Goal: Navigation & Orientation: Find specific page/section

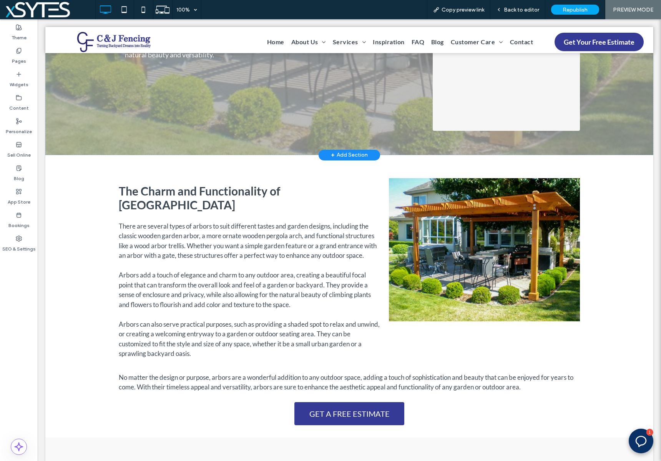
scroll to position [312, 0]
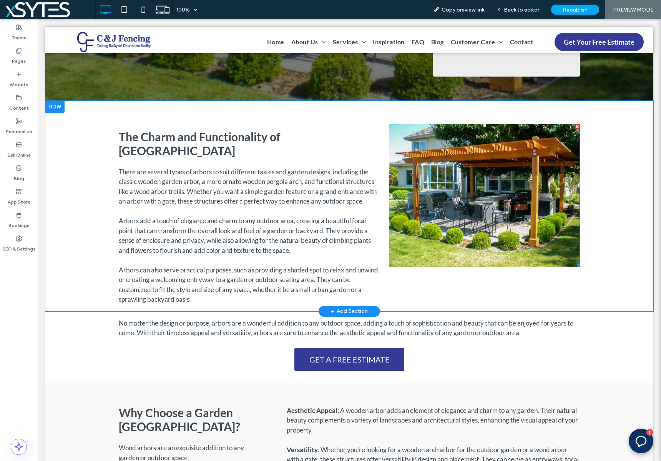
click at [466, 225] on img at bounding box center [484, 195] width 191 height 143
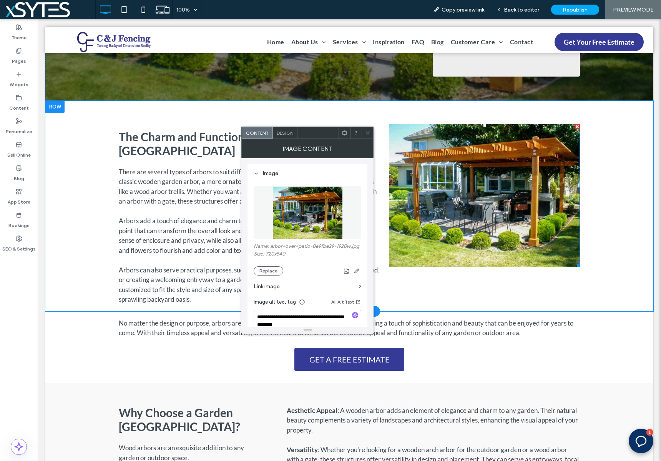
click at [466, 225] on img at bounding box center [484, 195] width 191 height 143
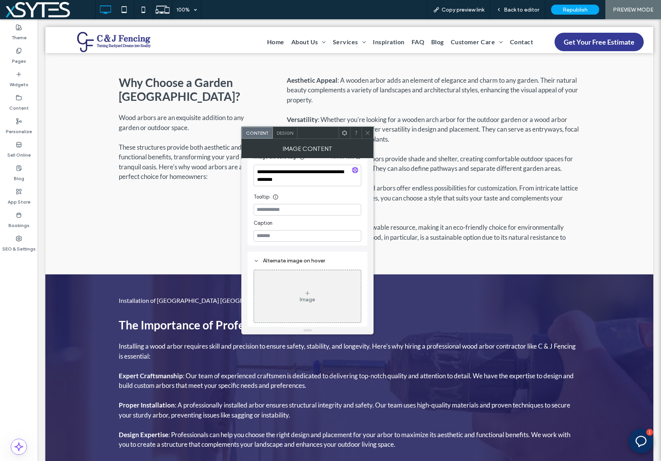
scroll to position [920, 0]
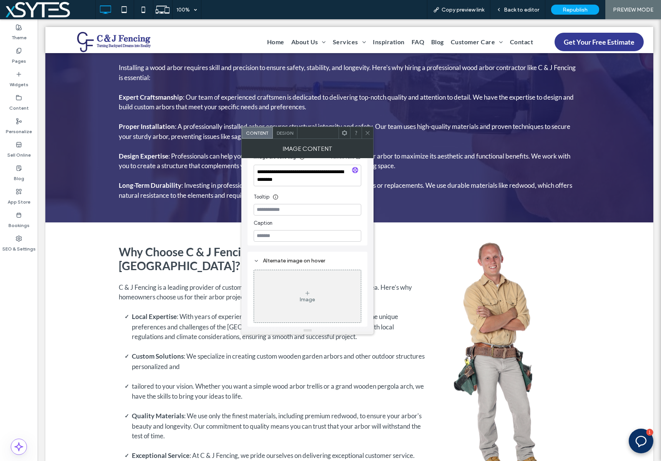
click at [500, 335] on img at bounding box center [503, 361] width 115 height 241
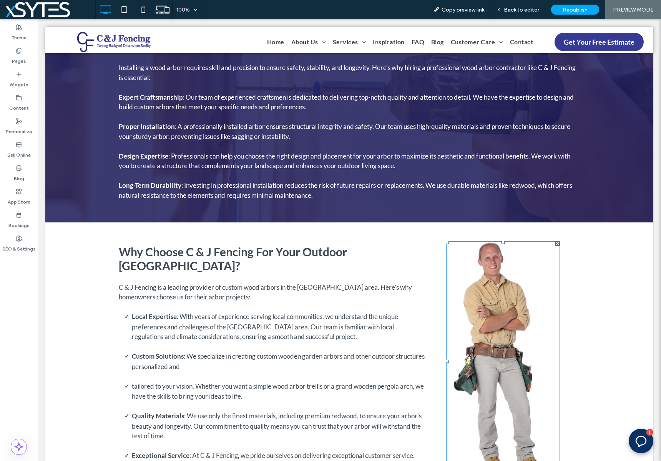
click at [500, 335] on img at bounding box center [503, 361] width 115 height 241
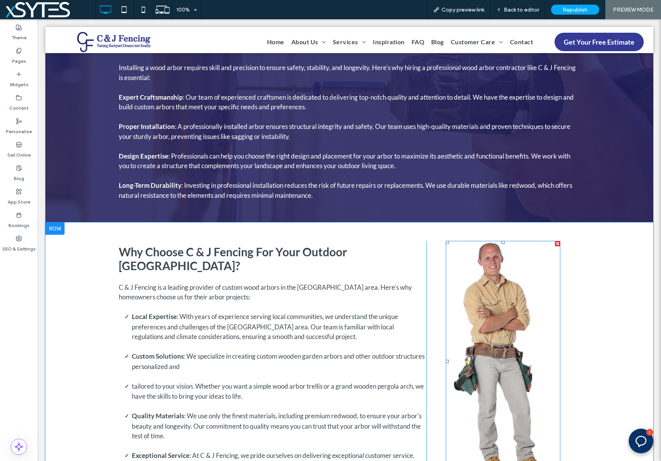
click at [499, 333] on img at bounding box center [503, 361] width 115 height 241
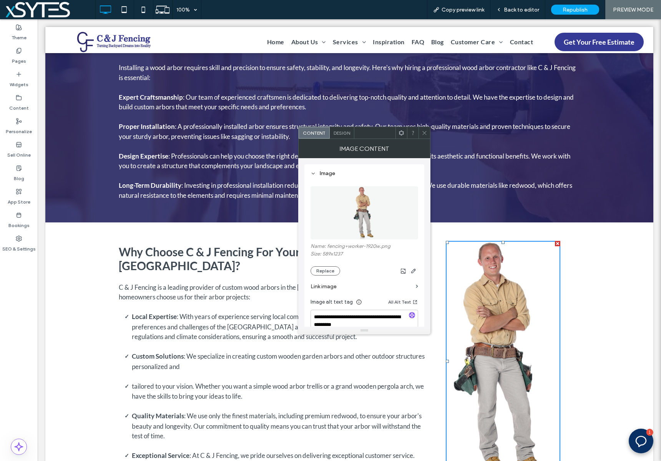
scroll to position [2, 0]
click at [61, 283] on div "Why Choose C & J Fencing For Your Outdoor [GEOGRAPHIC_DATA]? C & J Fencing is a…" at bounding box center [349, 382] width 608 height 320
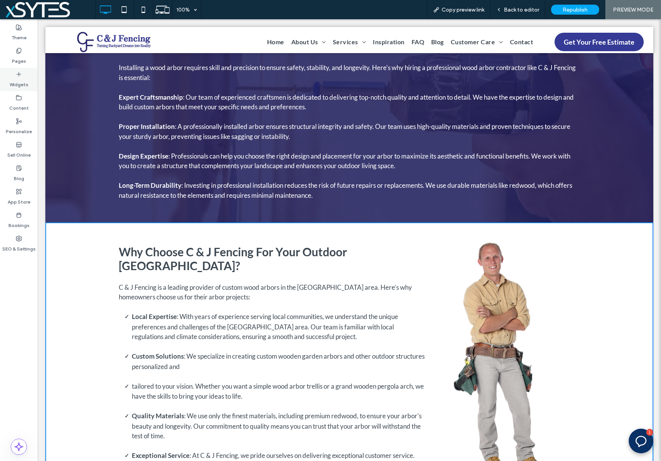
click at [20, 73] on icon at bounding box center [19, 74] width 6 height 6
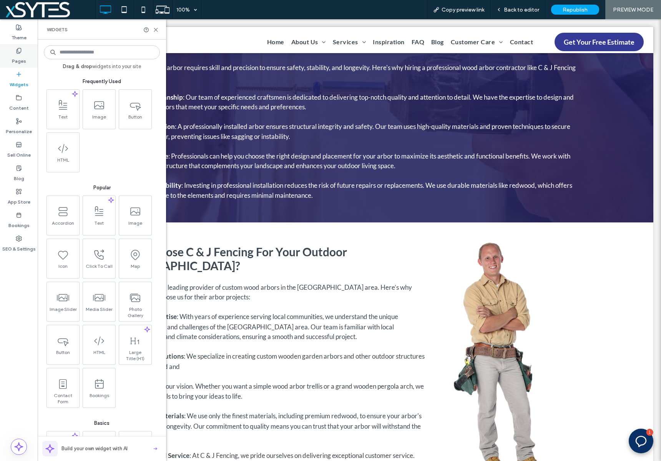
click at [20, 63] on label "Pages" at bounding box center [19, 59] width 14 height 11
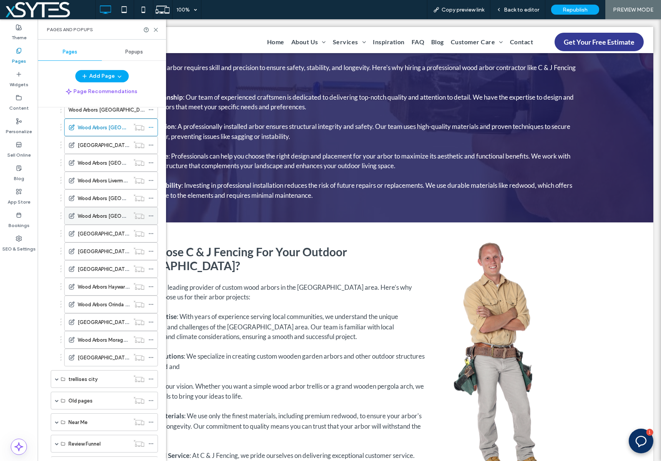
scroll to position [369, 0]
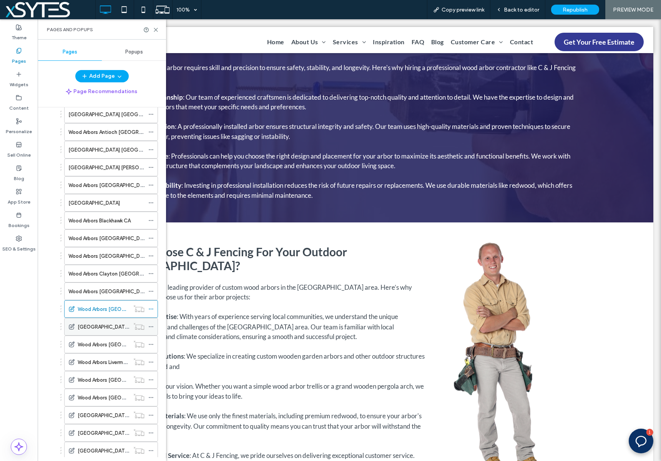
click at [100, 331] on div "[GEOGRAPHIC_DATA] [GEOGRAPHIC_DATA] [GEOGRAPHIC_DATA]" at bounding box center [104, 326] width 52 height 17
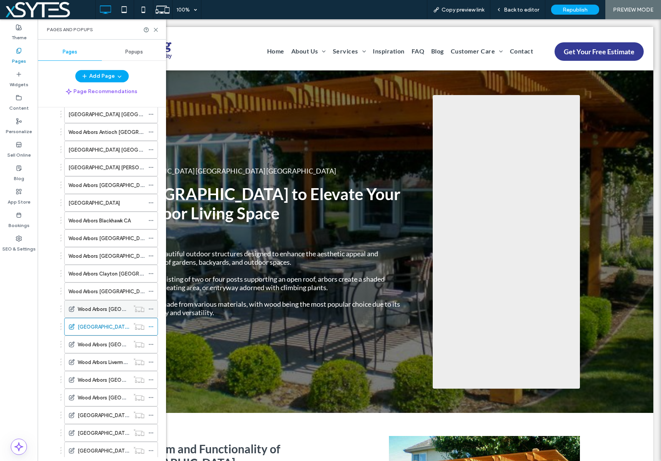
click at [105, 310] on label "Wood Arbors [GEOGRAPHIC_DATA] [GEOGRAPHIC_DATA]" at bounding box center [145, 308] width 135 height 13
click at [150, 309] on div "100% Copy preview link Back to editor Republish PREVIEW MODE Site Comments Team…" at bounding box center [330, 230] width 661 height 461
click at [150, 306] on icon at bounding box center [150, 308] width 5 height 5
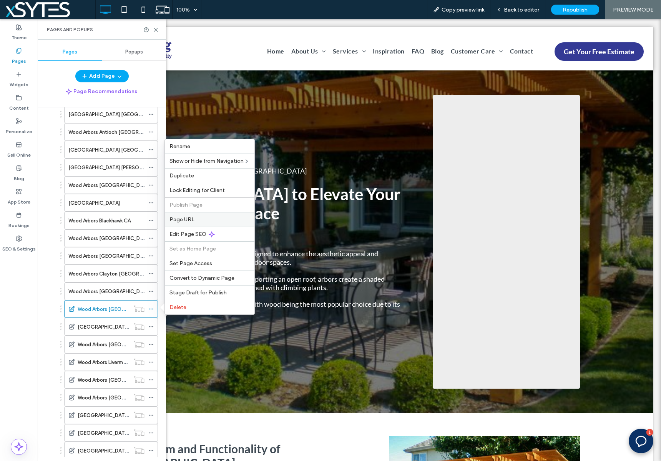
click at [198, 223] on div "Page URL" at bounding box center [210, 219] width 90 height 15
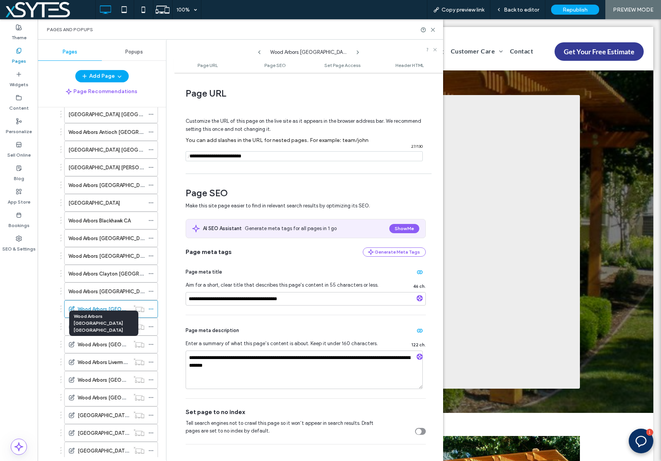
click at [113, 326] on div "Wood Arbors [GEOGRAPHIC_DATA] [GEOGRAPHIC_DATA]" at bounding box center [103, 322] width 69 height 25
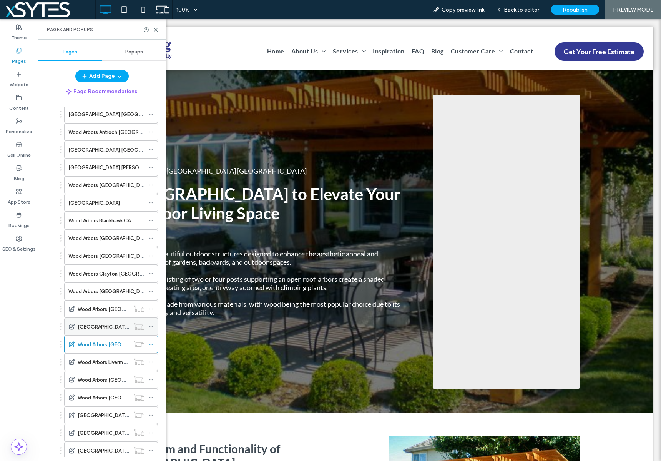
click at [147, 325] on div at bounding box center [139, 326] width 19 height 8
click at [151, 326] on icon at bounding box center [150, 326] width 5 height 5
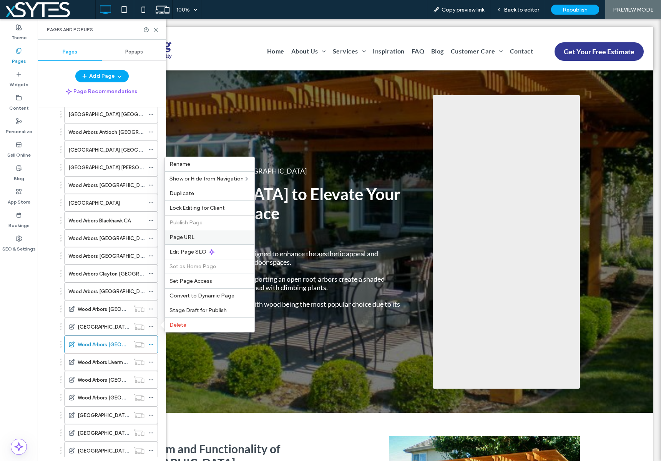
click at [191, 235] on span "Page URL" at bounding box center [182, 237] width 25 height 7
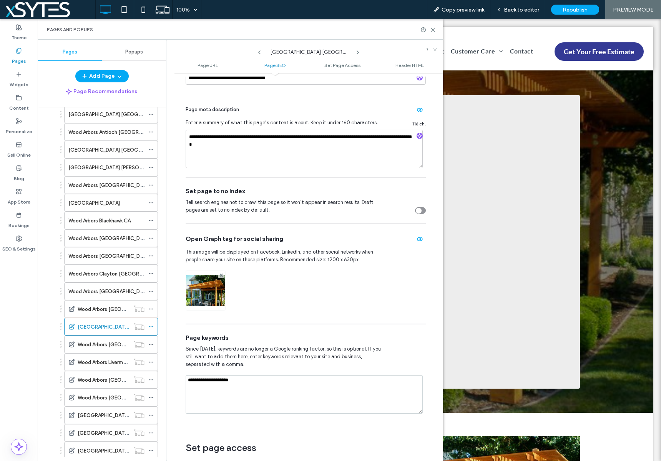
scroll to position [272, 0]
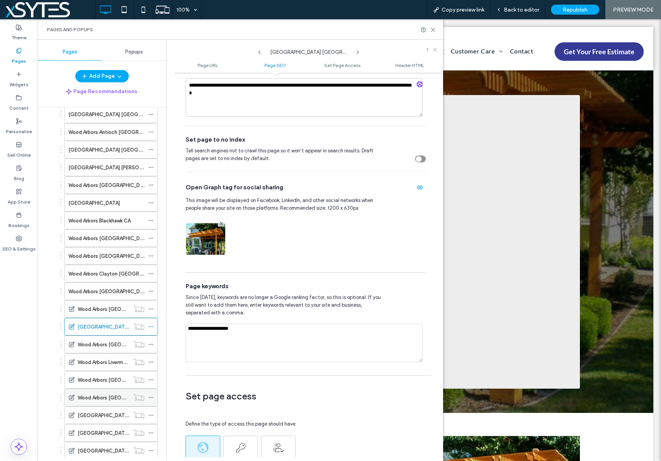
click at [149, 396] on icon at bounding box center [150, 396] width 5 height 5
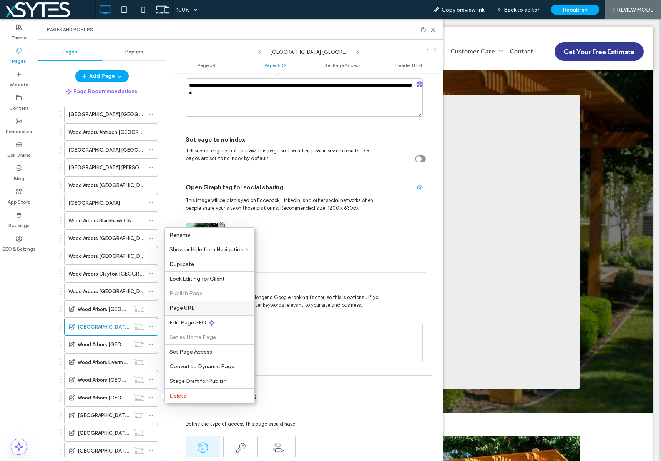
click at [216, 308] on label "Page URL" at bounding box center [210, 307] width 80 height 7
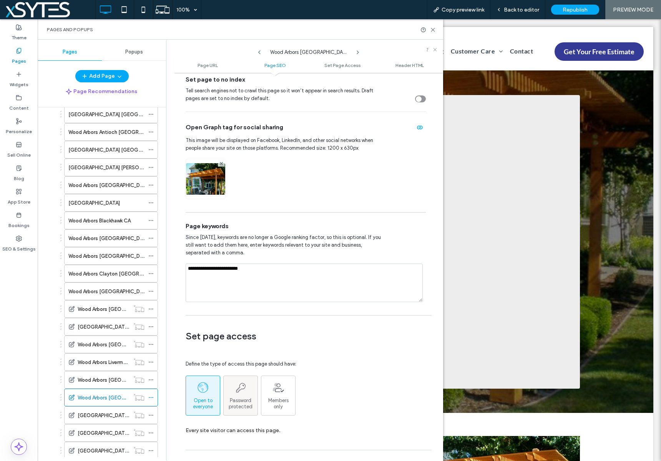
scroll to position [343, 0]
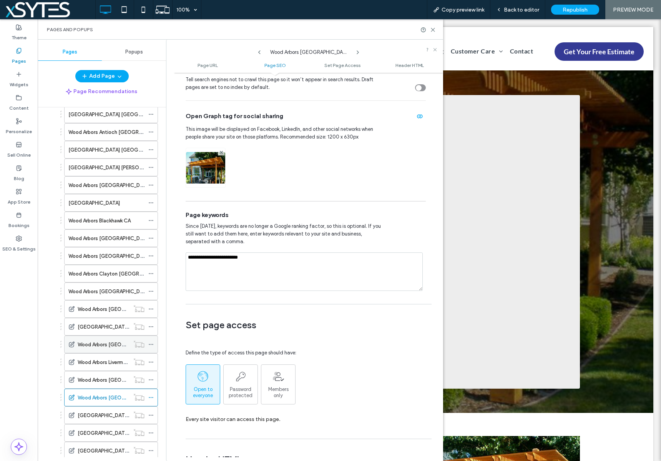
click at [153, 344] on use at bounding box center [151, 344] width 4 height 1
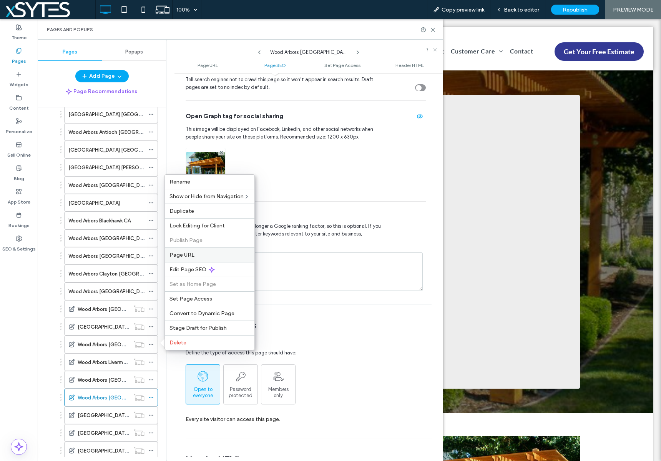
click at [188, 250] on div "Page URL" at bounding box center [210, 254] width 90 height 15
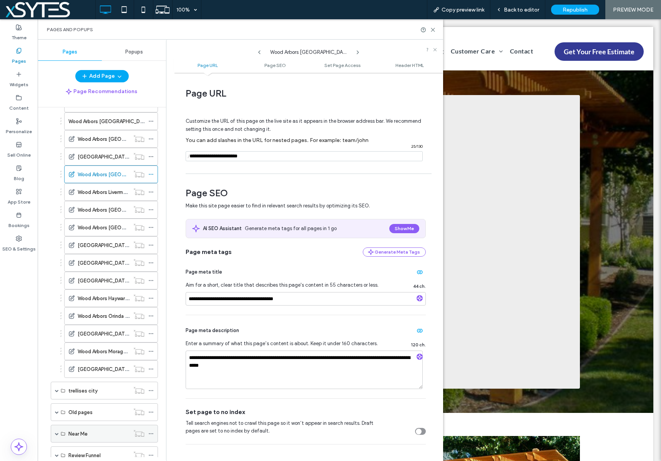
scroll to position [563, 0]
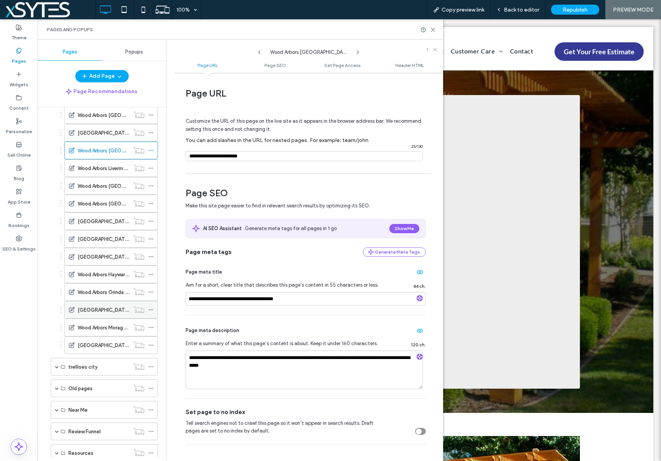
click at [152, 311] on icon at bounding box center [150, 309] width 5 height 5
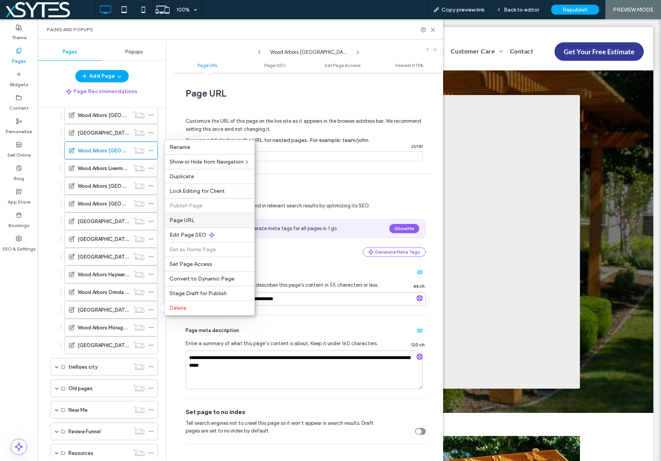
click at [215, 224] on div "Page URL" at bounding box center [210, 220] width 90 height 15
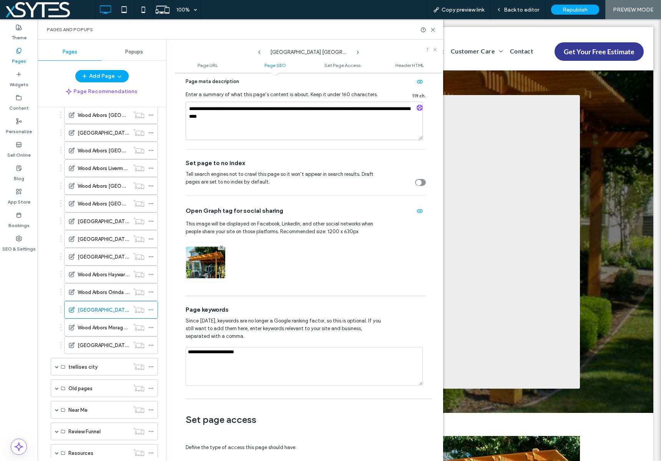
scroll to position [268, 0]
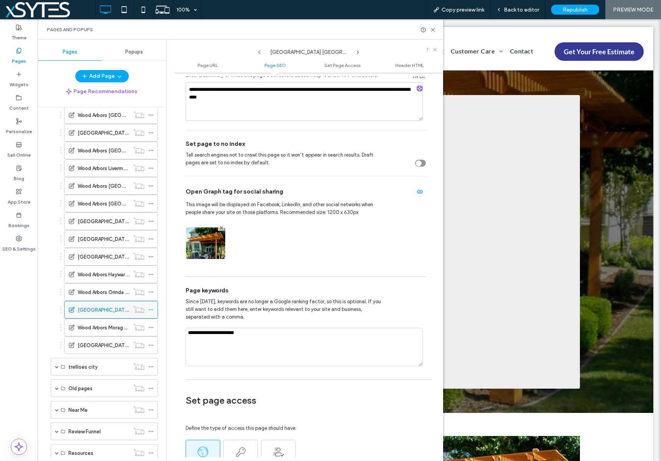
click at [116, 313] on label "[GEOGRAPHIC_DATA] [GEOGRAPHIC_DATA] [GEOGRAPHIC_DATA]" at bounding box center [156, 309] width 157 height 13
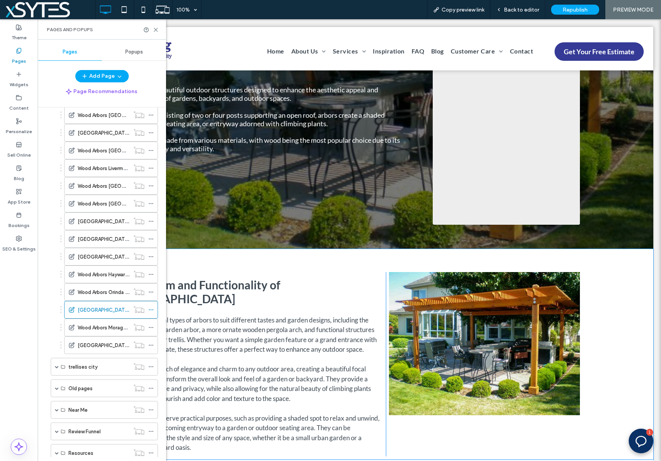
scroll to position [308, 0]
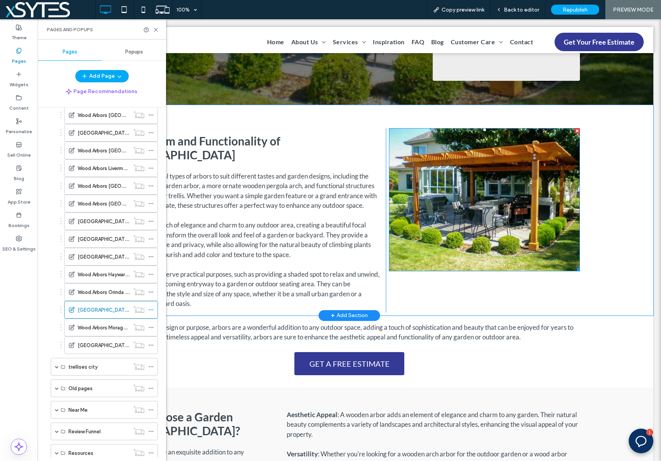
click at [459, 211] on img at bounding box center [484, 199] width 191 height 143
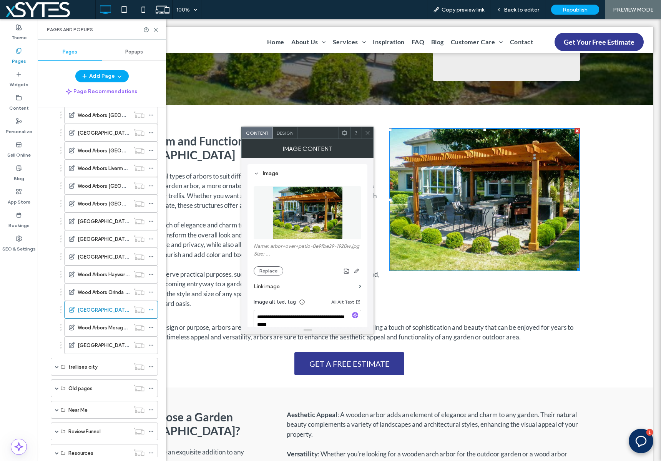
click at [459, 211] on img at bounding box center [484, 199] width 191 height 143
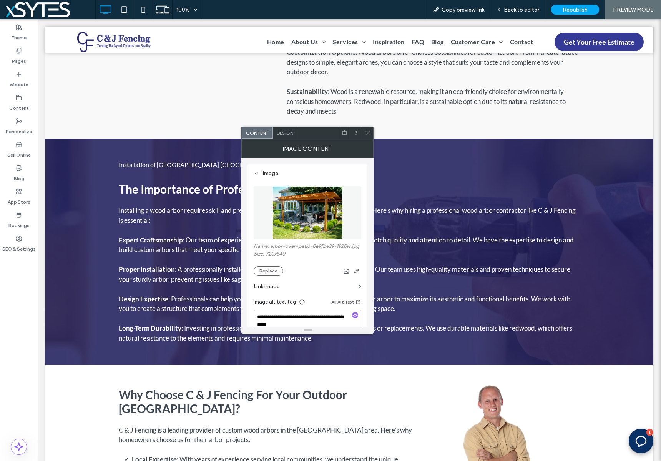
scroll to position [938, 0]
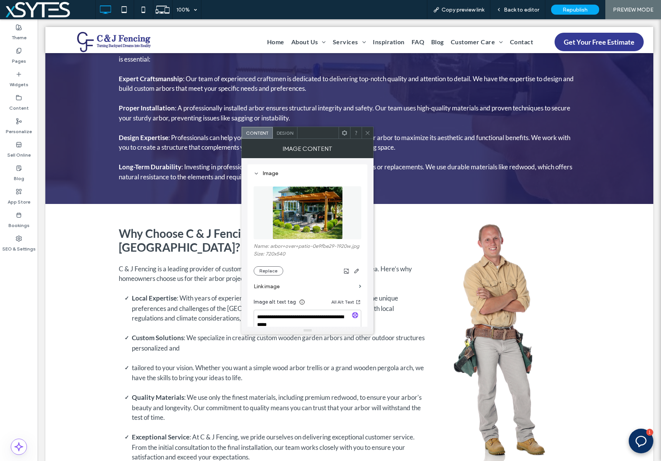
click at [506, 311] on img at bounding box center [503, 342] width 115 height 241
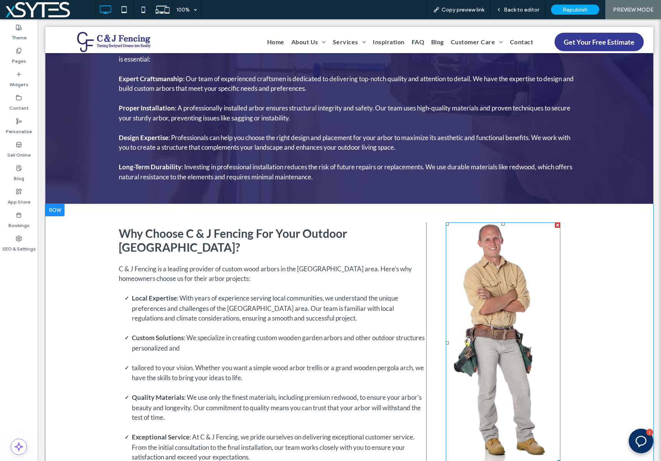
click at [502, 300] on img at bounding box center [503, 342] width 115 height 241
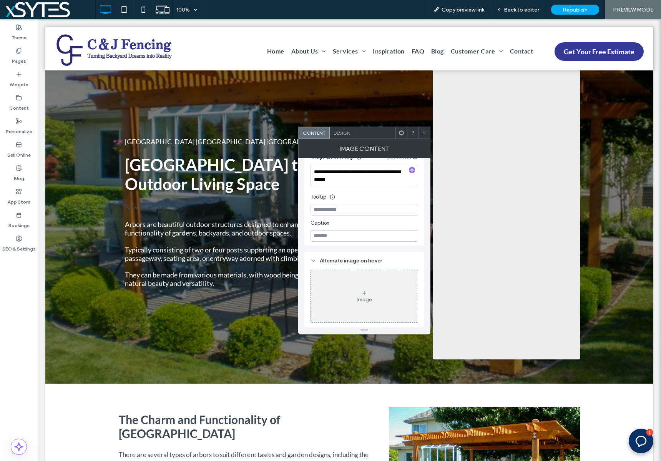
scroll to position [0, 0]
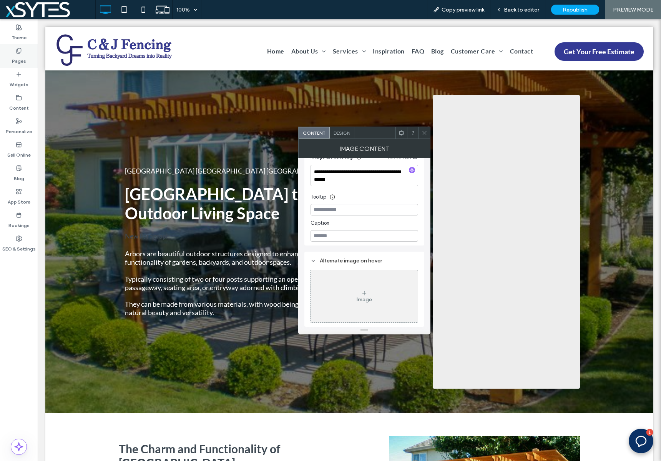
click at [18, 52] on icon at bounding box center [19, 51] width 6 height 6
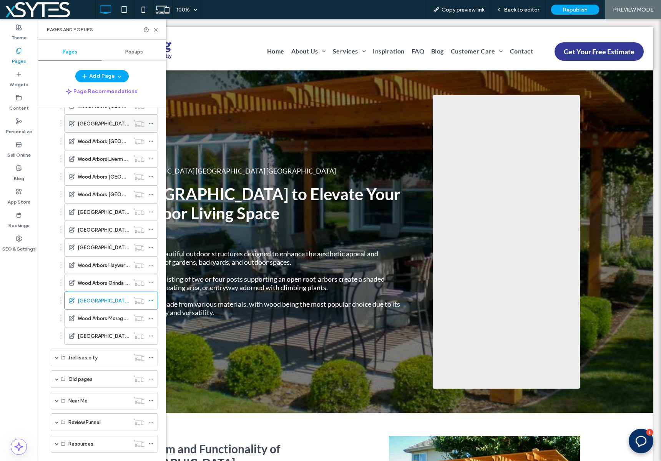
scroll to position [587, 0]
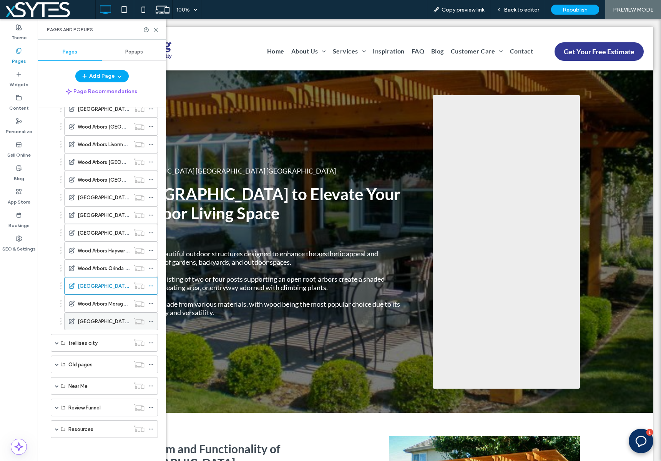
click at [151, 319] on icon at bounding box center [150, 320] width 5 height 5
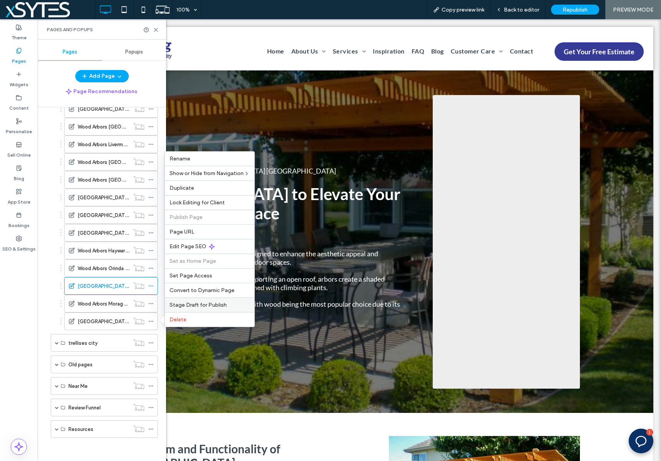
click at [217, 303] on span "Stage Draft for Publish" at bounding box center [198, 304] width 57 height 7
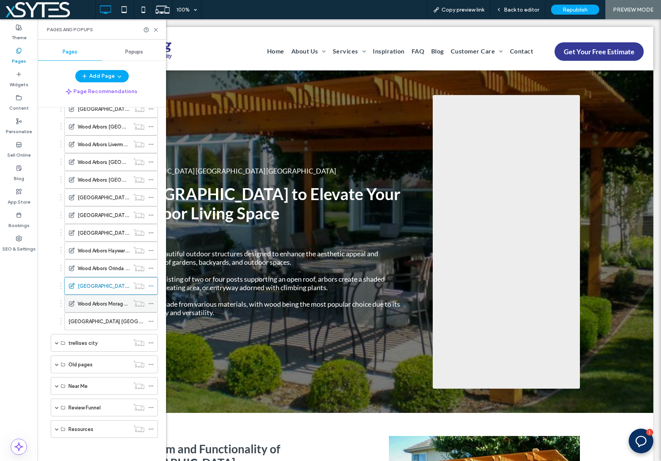
click at [151, 301] on icon at bounding box center [150, 303] width 5 height 5
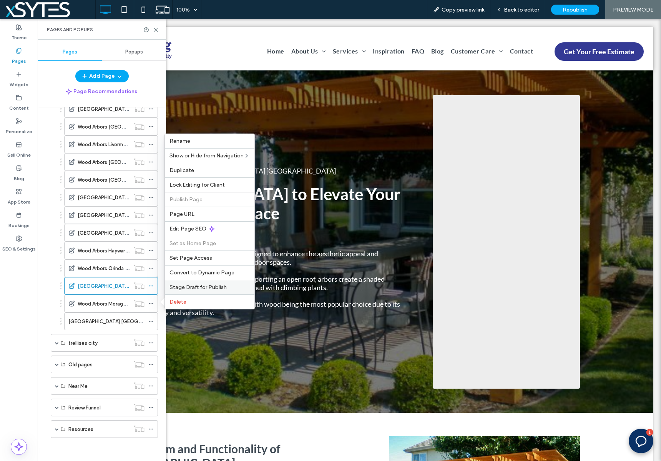
click at [184, 283] on div "Stage Draft for Publish" at bounding box center [210, 286] width 90 height 15
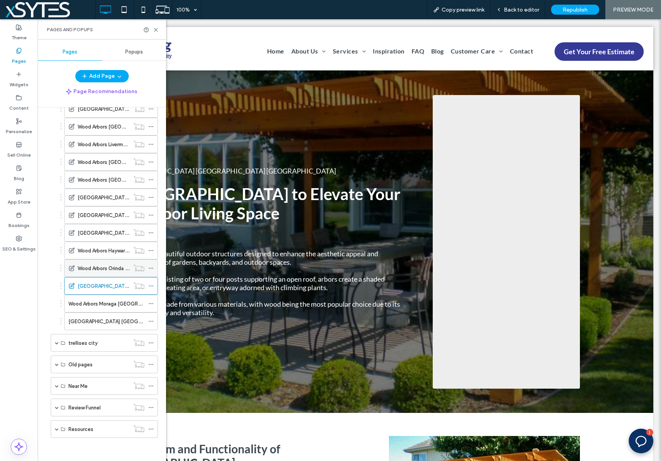
click at [151, 267] on icon at bounding box center [150, 267] width 5 height 5
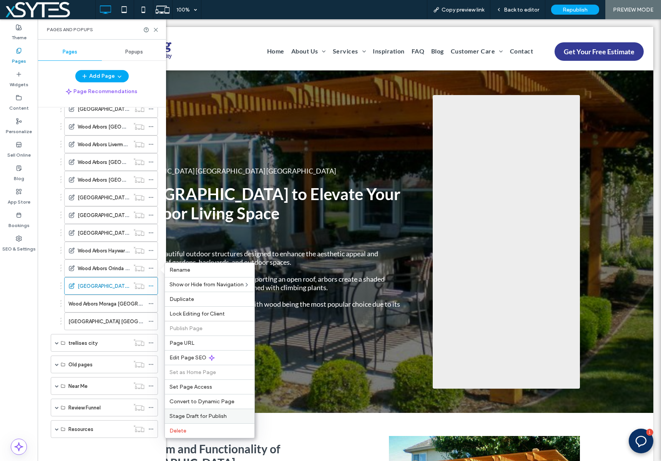
click at [202, 413] on span "Stage Draft for Publish" at bounding box center [198, 416] width 57 height 7
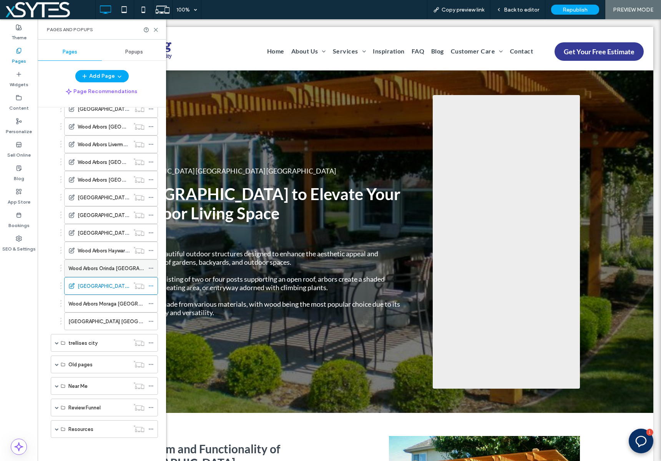
click at [150, 267] on icon at bounding box center [150, 267] width 5 height 5
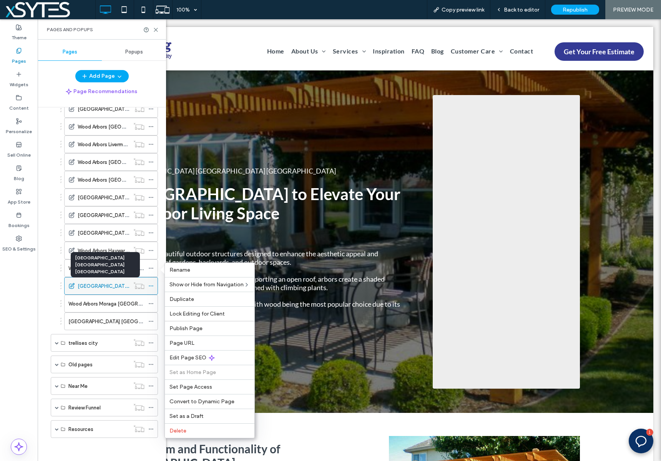
click at [96, 285] on label "[GEOGRAPHIC_DATA] [GEOGRAPHIC_DATA] [GEOGRAPHIC_DATA]" at bounding box center [156, 285] width 157 height 13
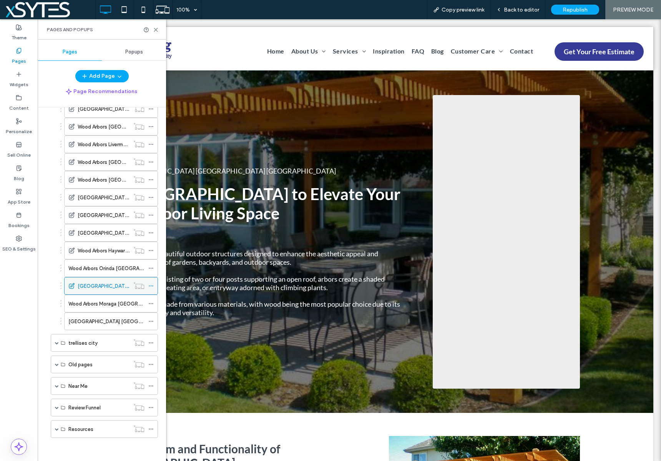
scroll to position [0, 0]
click at [149, 286] on icon at bounding box center [150, 285] width 5 height 5
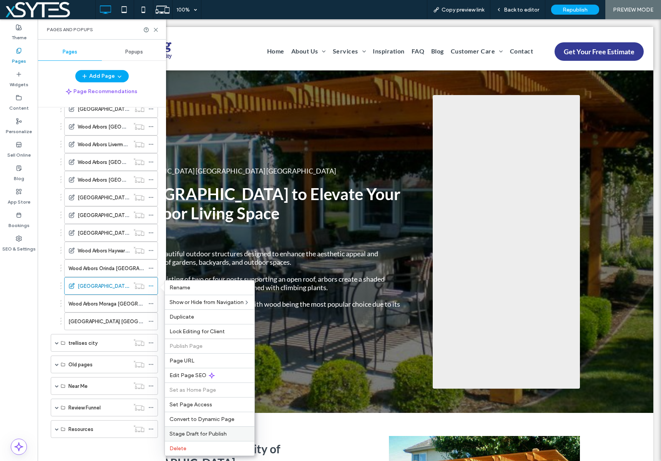
click at [205, 434] on span "Stage Draft for Publish" at bounding box center [198, 433] width 57 height 7
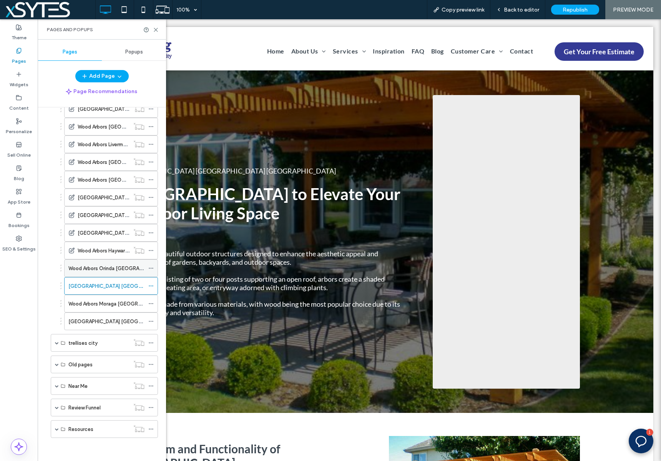
click at [138, 269] on div "Wood Arbors Orinda [GEOGRAPHIC_DATA]" at bounding box center [106, 268] width 76 height 8
click at [154, 266] on div at bounding box center [152, 268] width 9 height 12
click at [151, 268] on use at bounding box center [151, 268] width 4 height 1
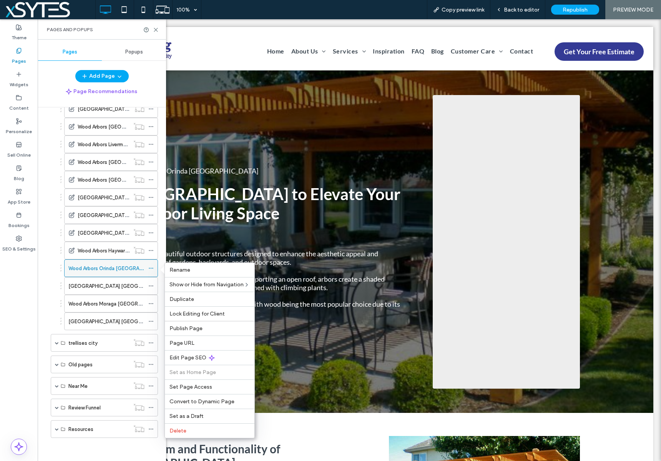
click at [153, 269] on icon at bounding box center [150, 267] width 5 height 5
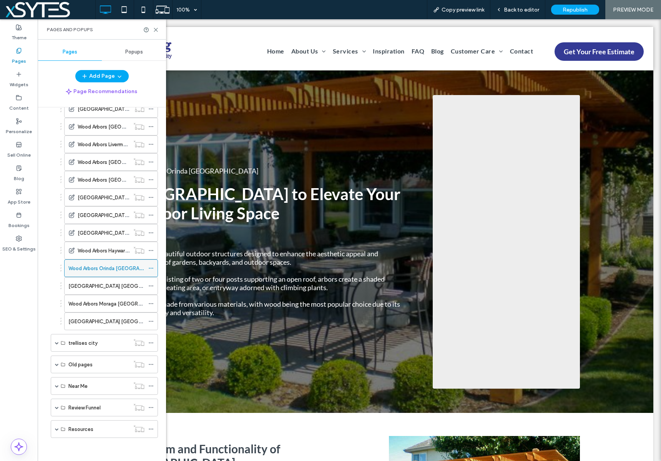
click at [152, 268] on icon at bounding box center [150, 267] width 5 height 5
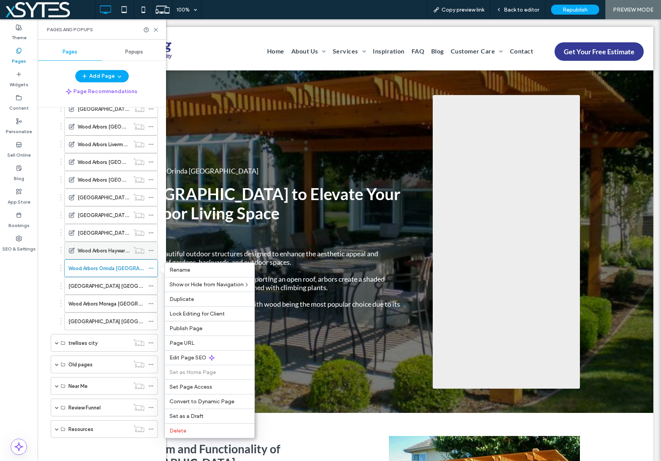
click at [151, 250] on use at bounding box center [151, 250] width 4 height 1
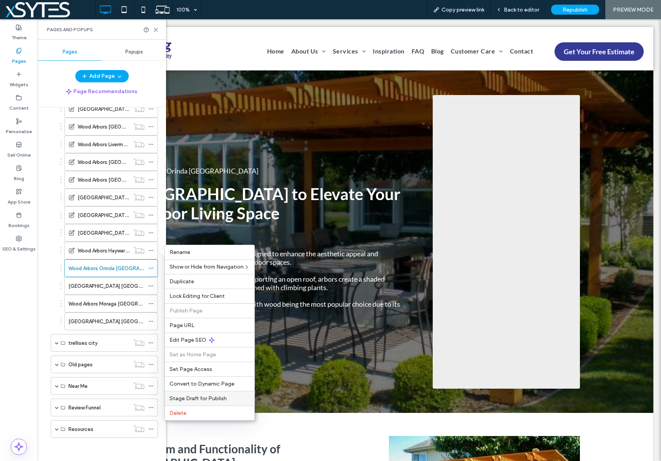
drag, startPoint x: 206, startPoint y: 397, endPoint x: 135, endPoint y: 316, distance: 107.4
click at [206, 397] on span "Stage Draft for Publish" at bounding box center [198, 398] width 57 height 7
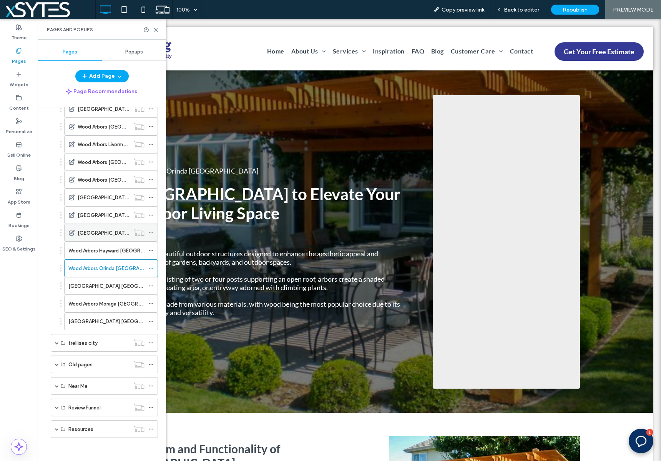
click at [151, 231] on icon at bounding box center [150, 232] width 5 height 5
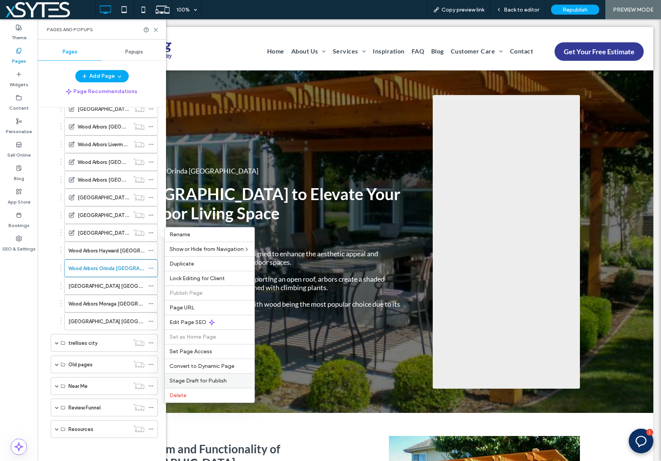
click at [196, 378] on span "Stage Draft for Publish" at bounding box center [198, 380] width 57 height 7
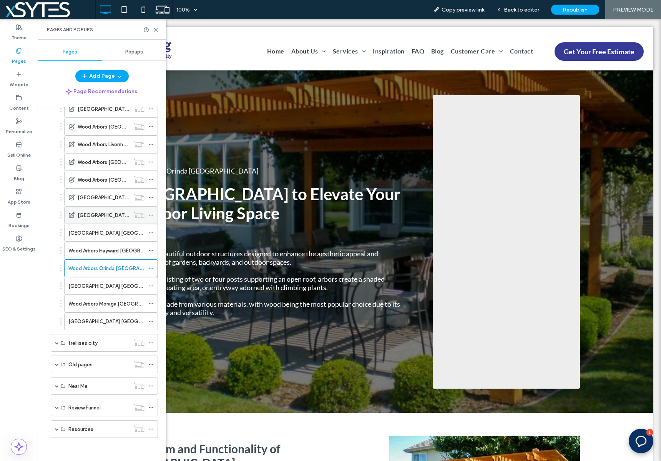
click at [149, 214] on icon at bounding box center [150, 214] width 5 height 5
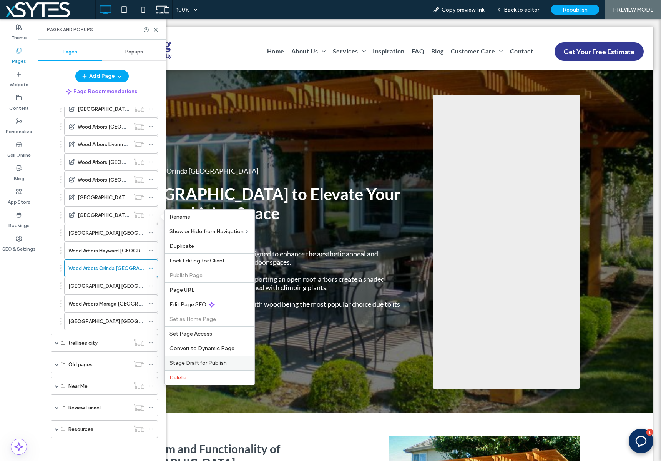
drag, startPoint x: 212, startPoint y: 362, endPoint x: 174, endPoint y: 343, distance: 42.3
click at [212, 362] on span "Stage Draft for Publish" at bounding box center [198, 362] width 57 height 7
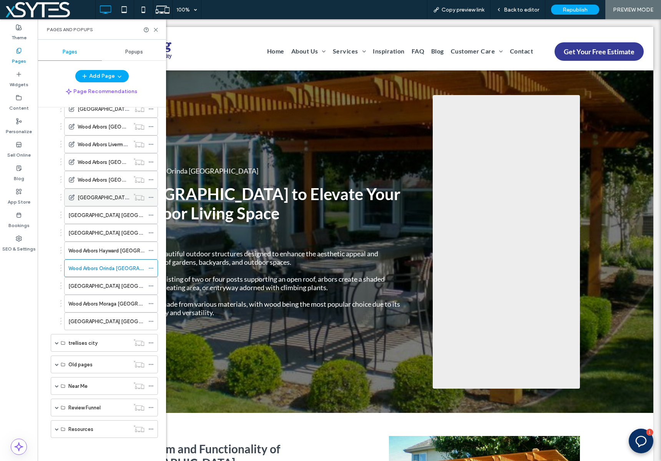
click at [152, 196] on icon at bounding box center [150, 197] width 5 height 5
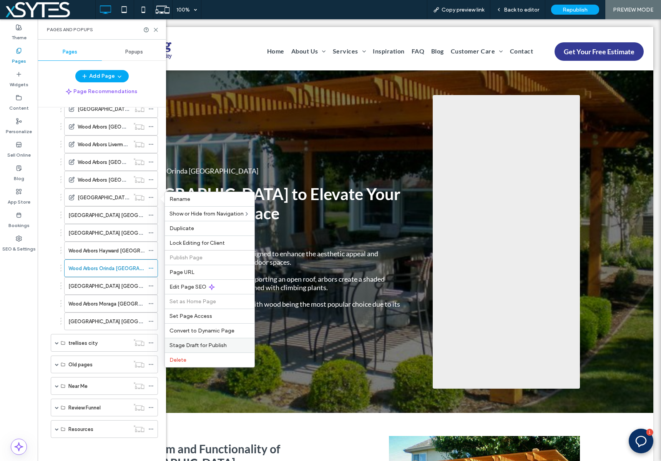
drag, startPoint x: 214, startPoint y: 341, endPoint x: 160, endPoint y: 294, distance: 71.9
click at [214, 342] on span "Stage Draft for Publish" at bounding box center [198, 345] width 57 height 7
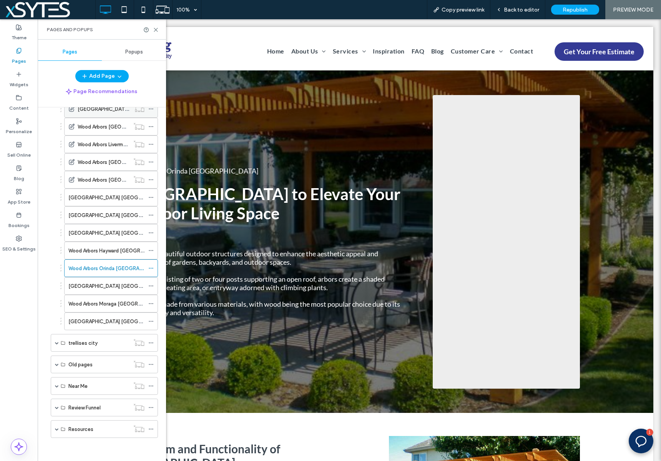
click at [153, 109] on icon at bounding box center [150, 108] width 5 height 5
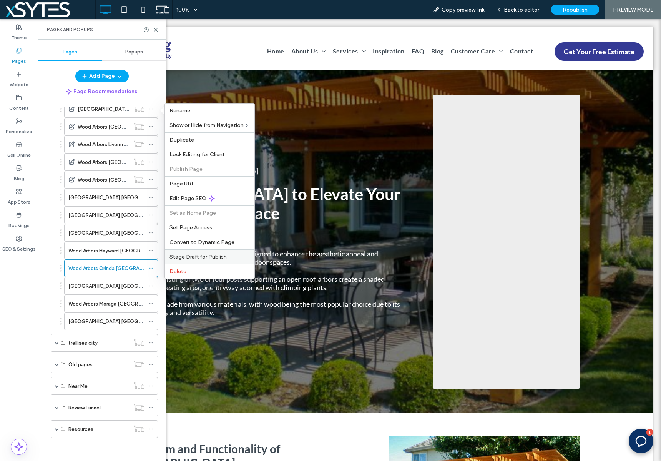
click at [188, 257] on span "Stage Draft for Publish" at bounding box center [198, 256] width 57 height 7
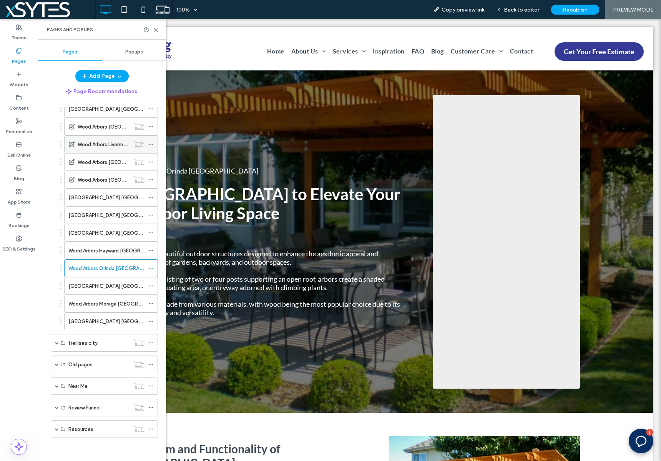
click at [152, 145] on icon at bounding box center [150, 143] width 5 height 5
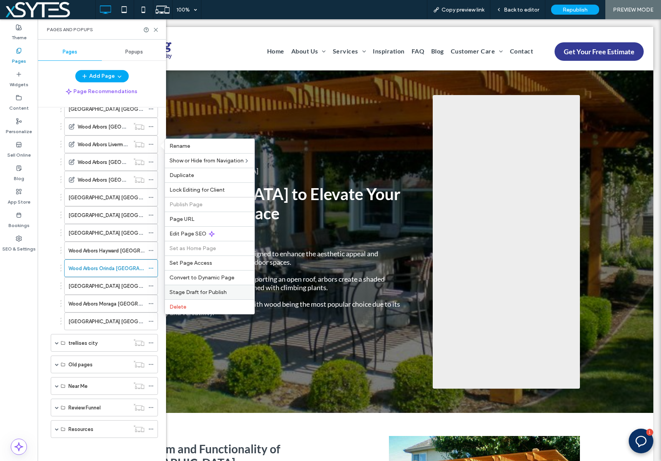
click at [196, 291] on span "Stage Draft for Publish" at bounding box center [198, 292] width 57 height 7
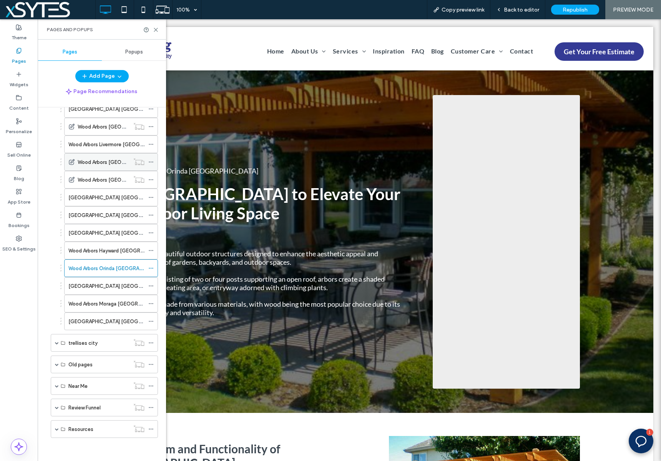
click at [153, 161] on icon at bounding box center [150, 161] width 5 height 5
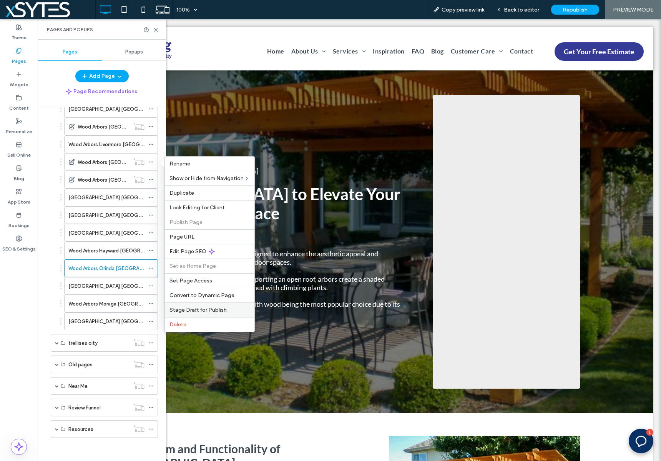
drag, startPoint x: 214, startPoint y: 306, endPoint x: 172, endPoint y: 286, distance: 46.6
click at [214, 306] on span "Stage Draft for Publish" at bounding box center [198, 309] width 57 height 7
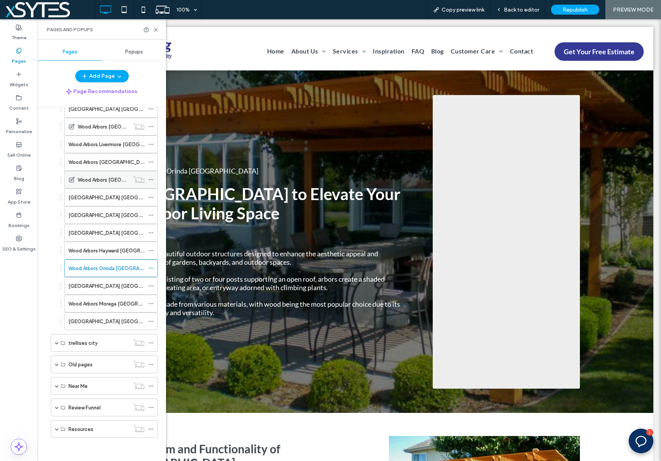
click at [151, 179] on icon at bounding box center [150, 179] width 5 height 5
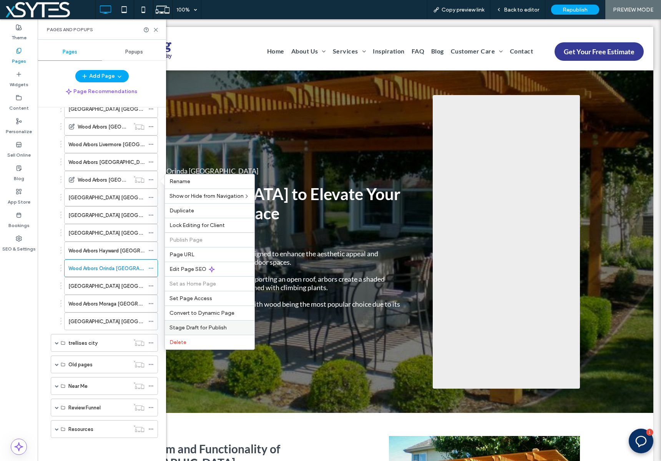
click at [213, 325] on span "Stage Draft for Publish" at bounding box center [198, 327] width 57 height 7
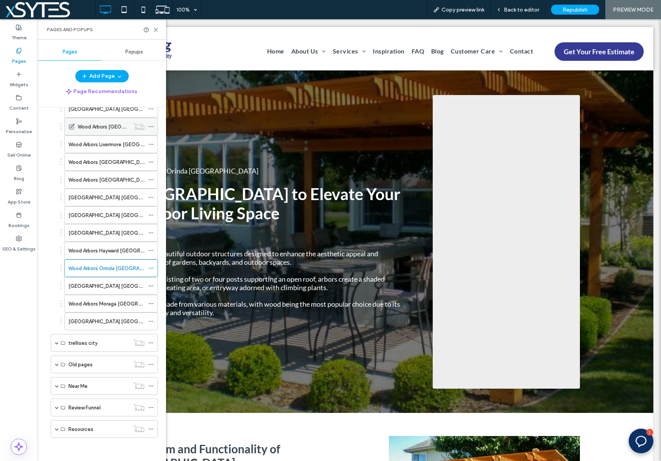
click at [149, 127] on icon at bounding box center [150, 126] width 5 height 5
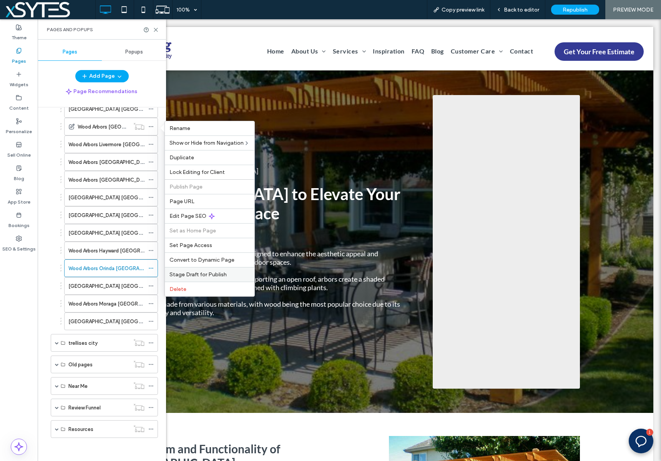
click at [202, 272] on span "Stage Draft for Publish" at bounding box center [198, 274] width 57 height 7
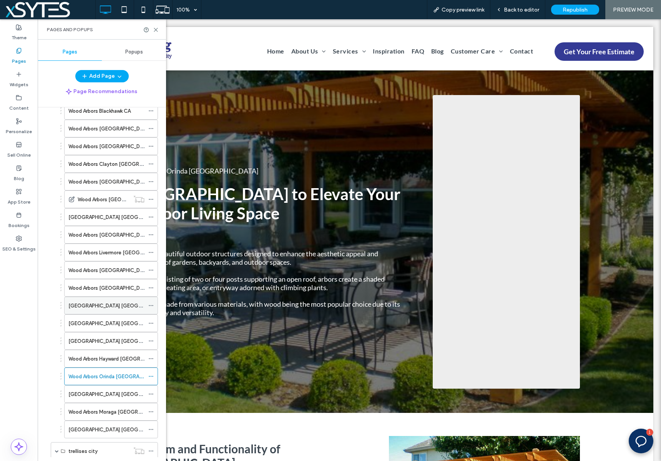
scroll to position [478, 0]
click at [149, 200] on icon at bounding box center [150, 199] width 5 height 5
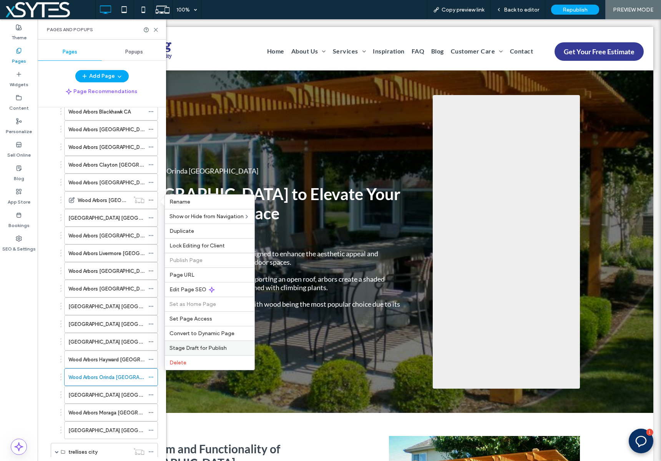
click at [197, 344] on div "Stage Draft for Publish" at bounding box center [210, 347] width 90 height 15
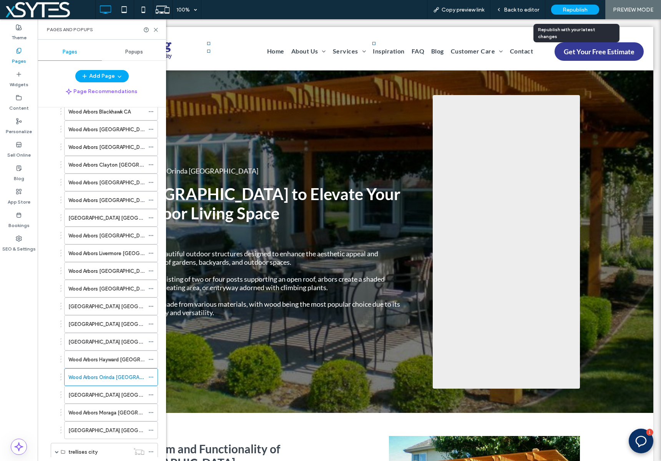
click at [581, 7] on span "Republish" at bounding box center [575, 10] width 25 height 7
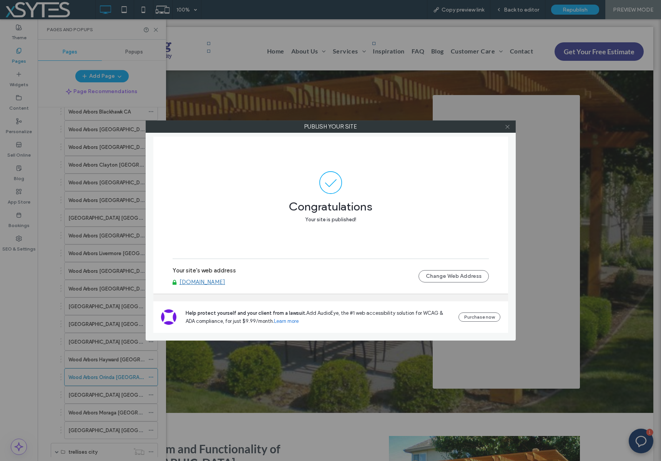
click at [507, 127] on icon at bounding box center [508, 127] width 6 height 6
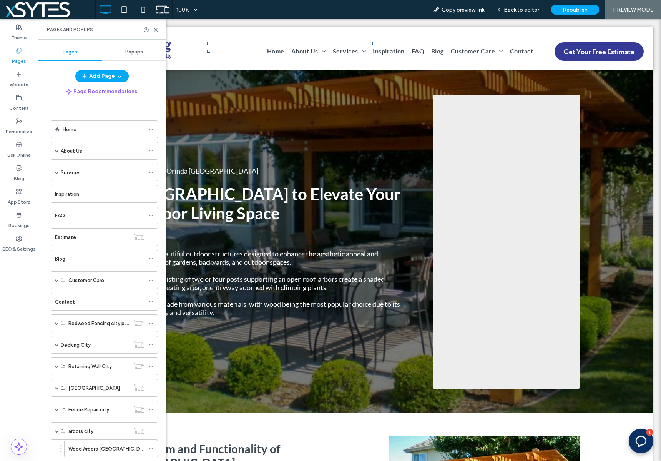
scroll to position [478, 0]
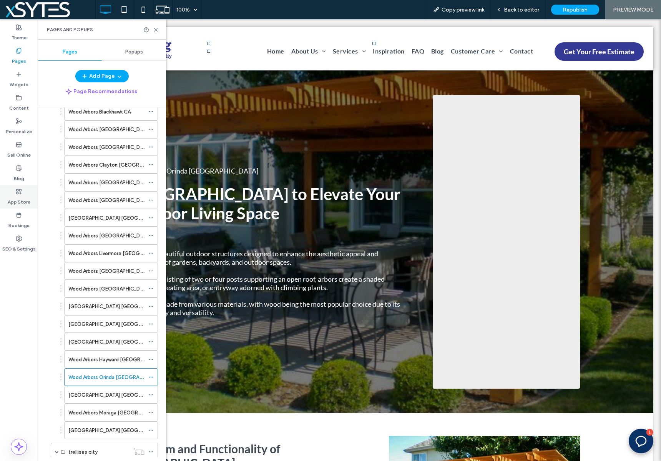
click at [21, 199] on label "App Store" at bounding box center [19, 200] width 23 height 11
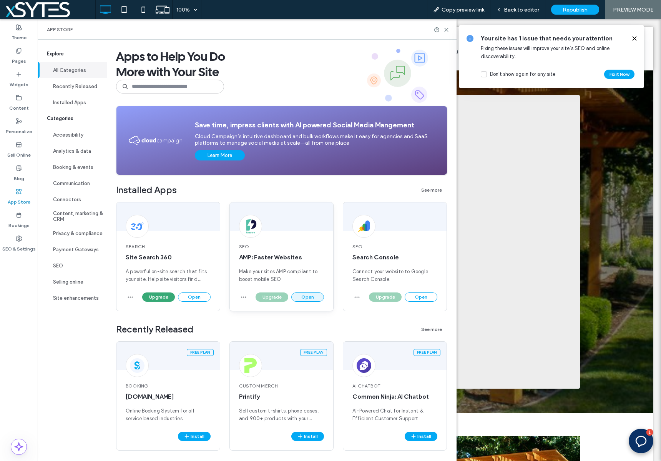
click at [303, 298] on button "Open" at bounding box center [307, 296] width 33 height 9
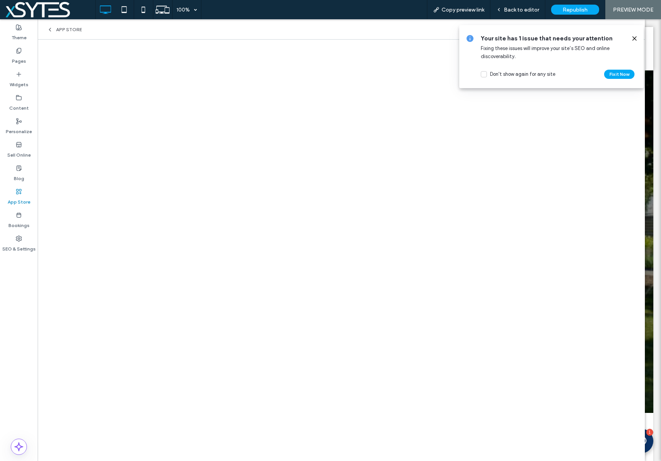
click at [633, 38] on icon at bounding box center [635, 38] width 6 height 6
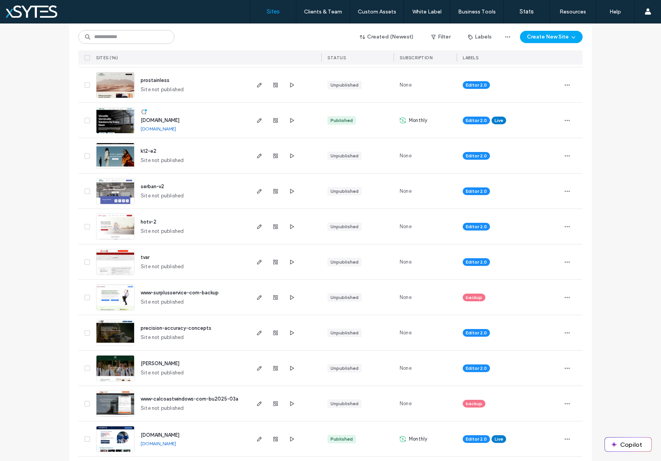
scroll to position [262, 0]
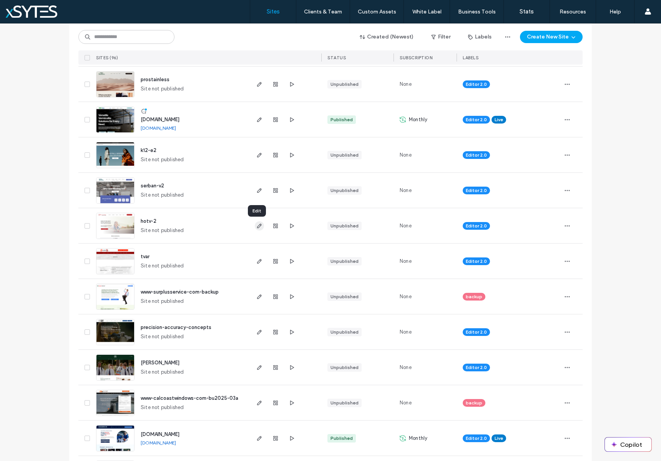
click at [256, 228] on icon "button" at bounding box center [259, 226] width 6 height 6
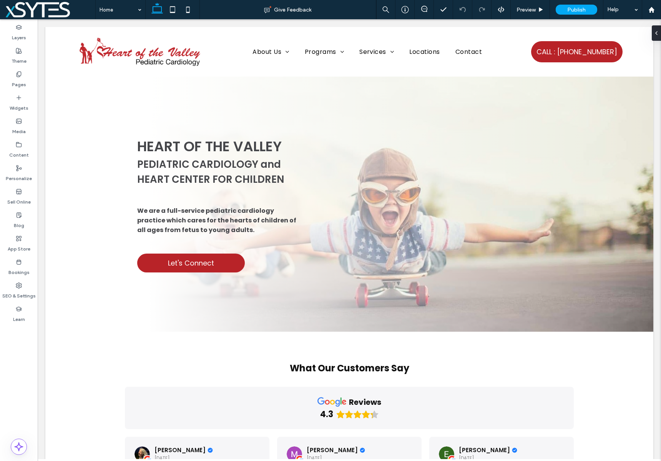
click at [424, 9] on icon at bounding box center [424, 9] width 6 height 6
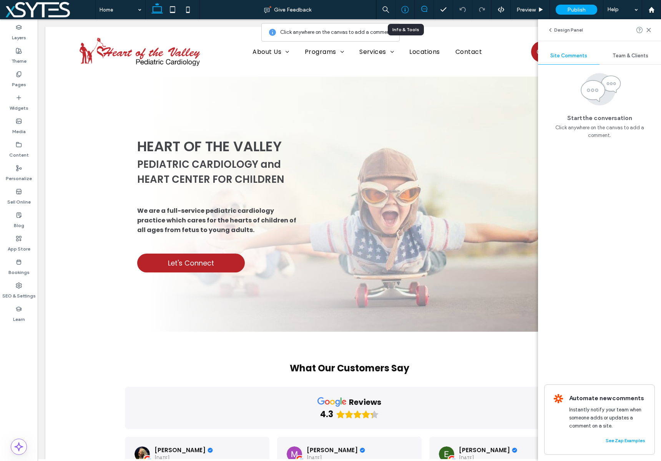
click at [406, 9] on icon at bounding box center [405, 10] width 8 height 8
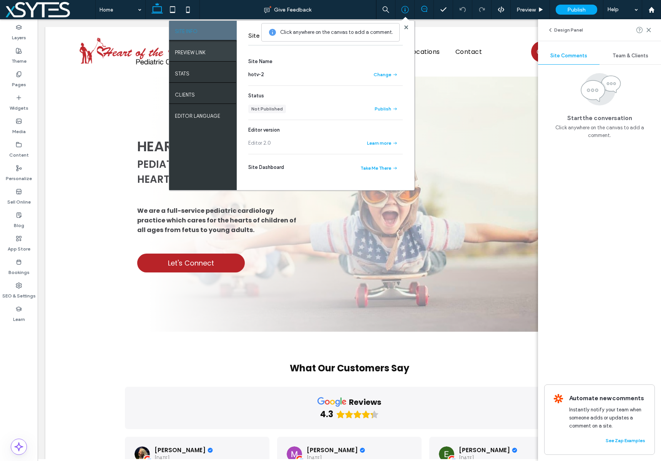
click at [186, 52] on label "PREVIEW LINK" at bounding box center [190, 51] width 31 height 10
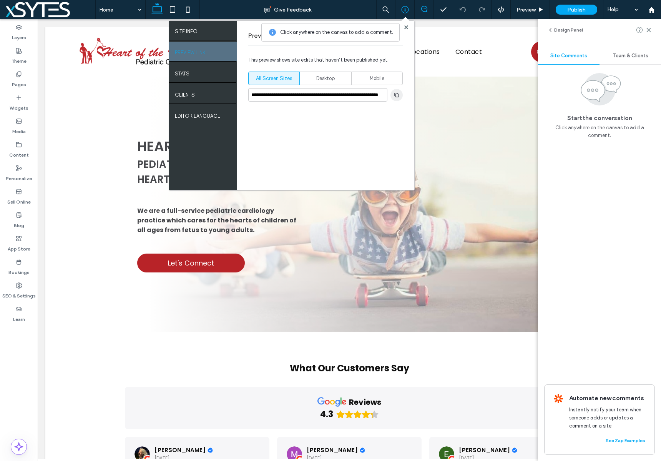
click at [396, 95] on use "button" at bounding box center [396, 94] width 5 height 5
click at [328, 78] on span "Desktop" at bounding box center [325, 79] width 18 height 8
type input "**********"
click at [398, 94] on icon "button" at bounding box center [397, 95] width 6 height 6
